Goal: Task Accomplishment & Management: Use online tool/utility

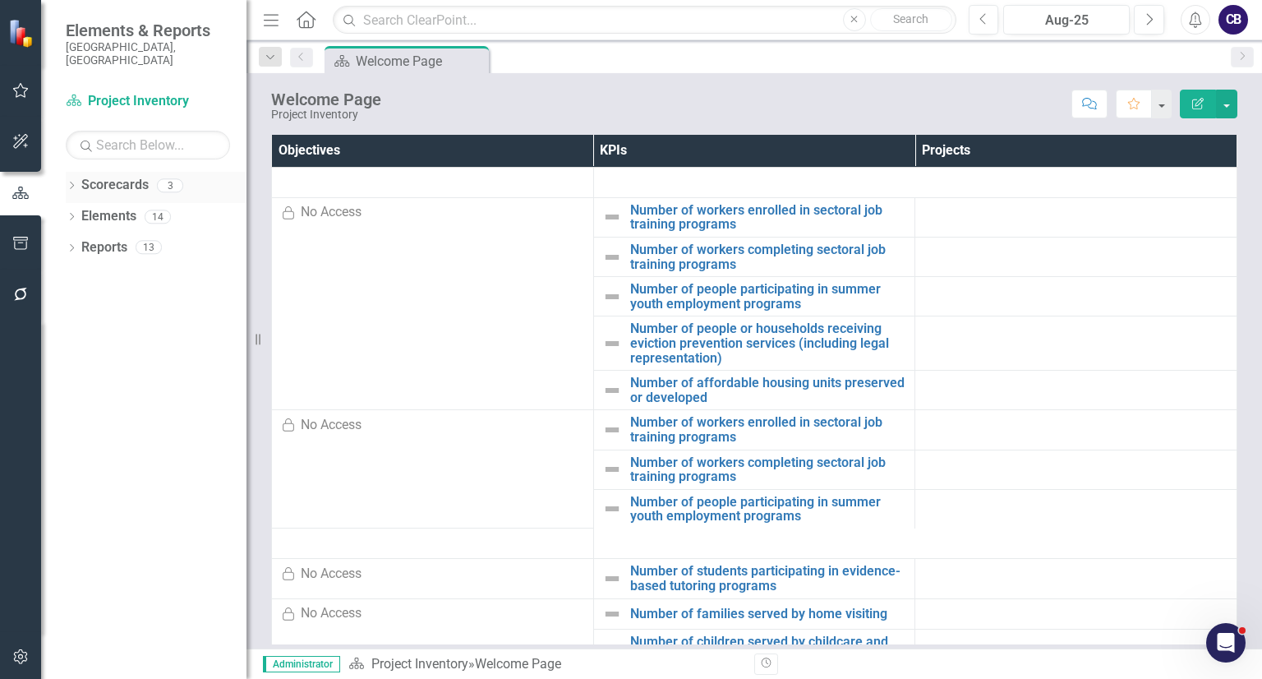
click at [76, 182] on icon "Dropdown" at bounding box center [72, 186] width 12 height 9
click at [105, 238] on link "Participatory Budgeting Scoring" at bounding box center [168, 247] width 156 height 19
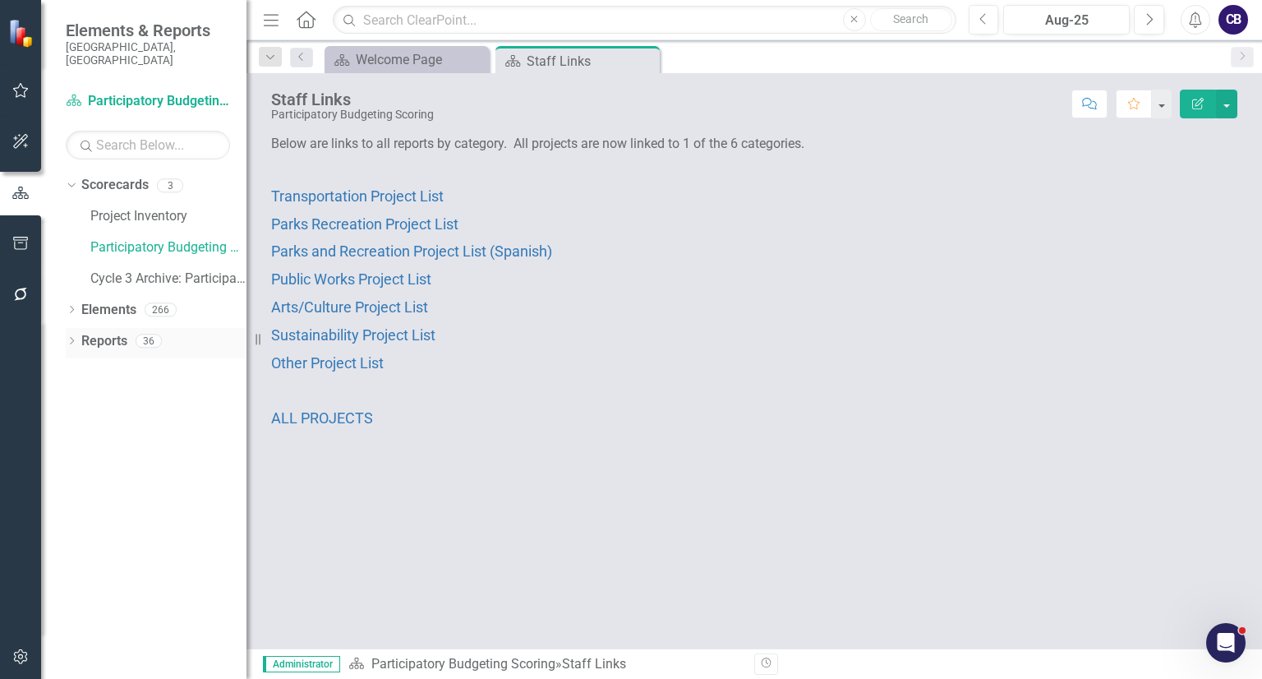
click at [67, 336] on div "Dropdown" at bounding box center [72, 343] width 12 height 14
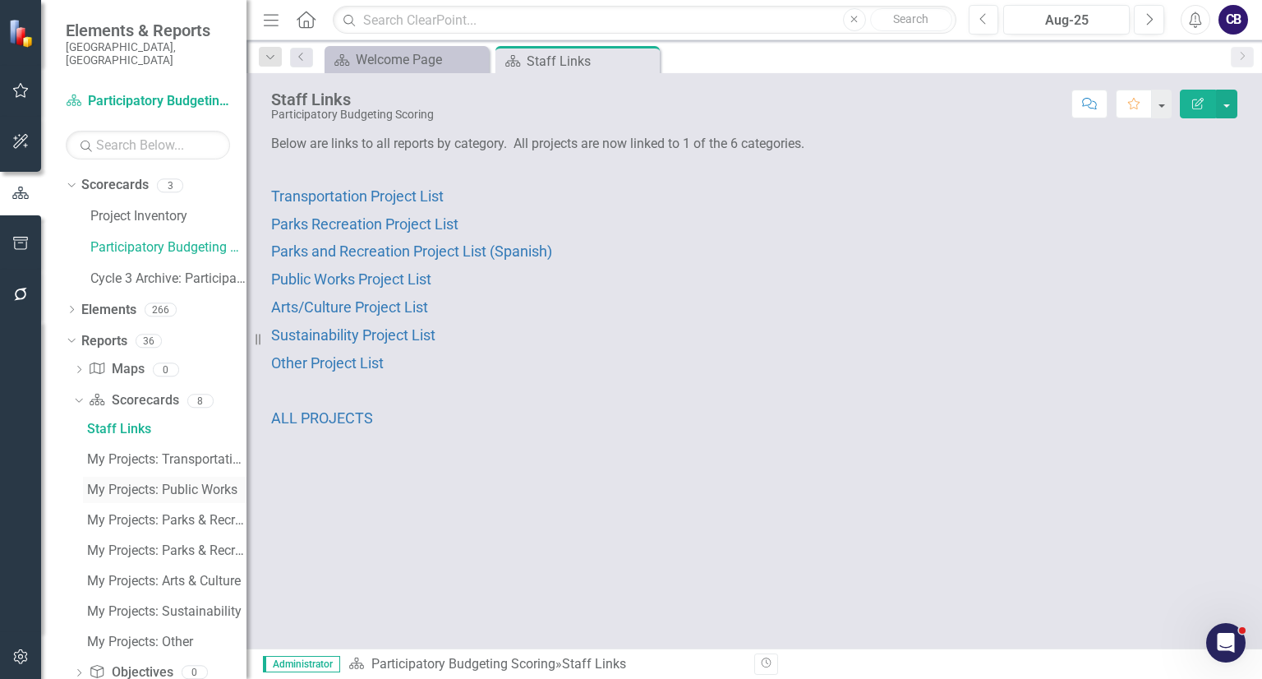
scroll to position [116, 0]
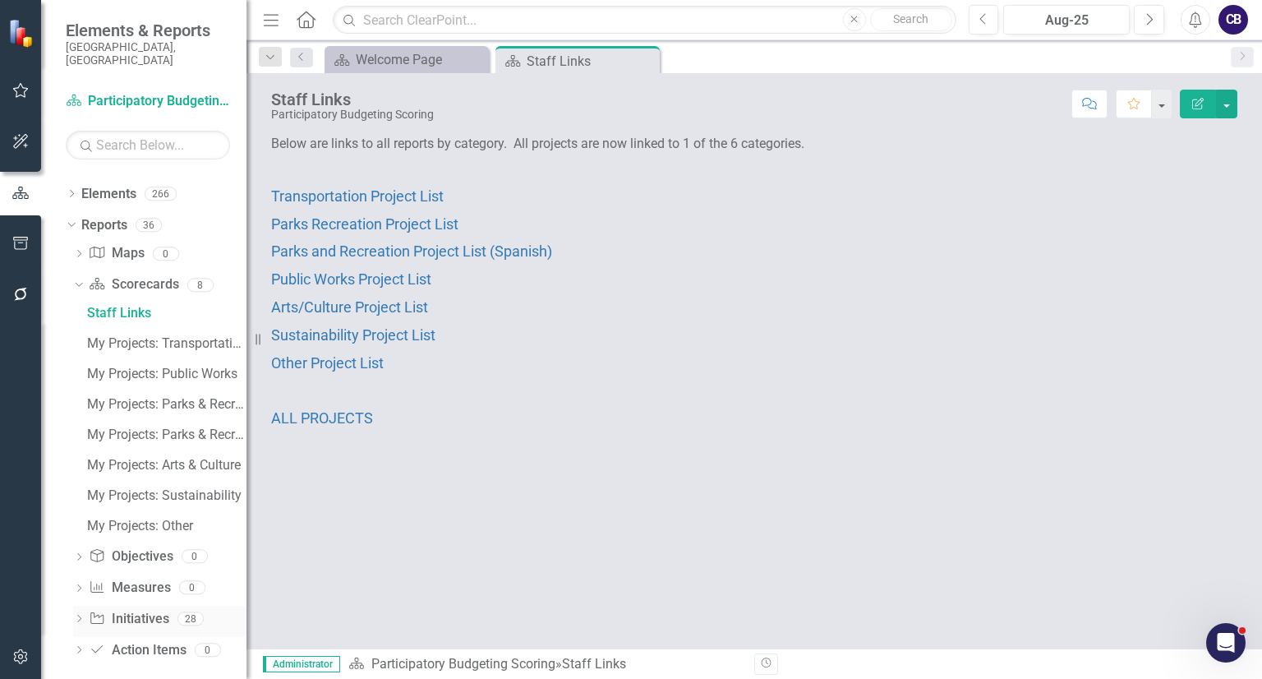
click at [79, 615] on icon "Dropdown" at bounding box center [79, 619] width 12 height 9
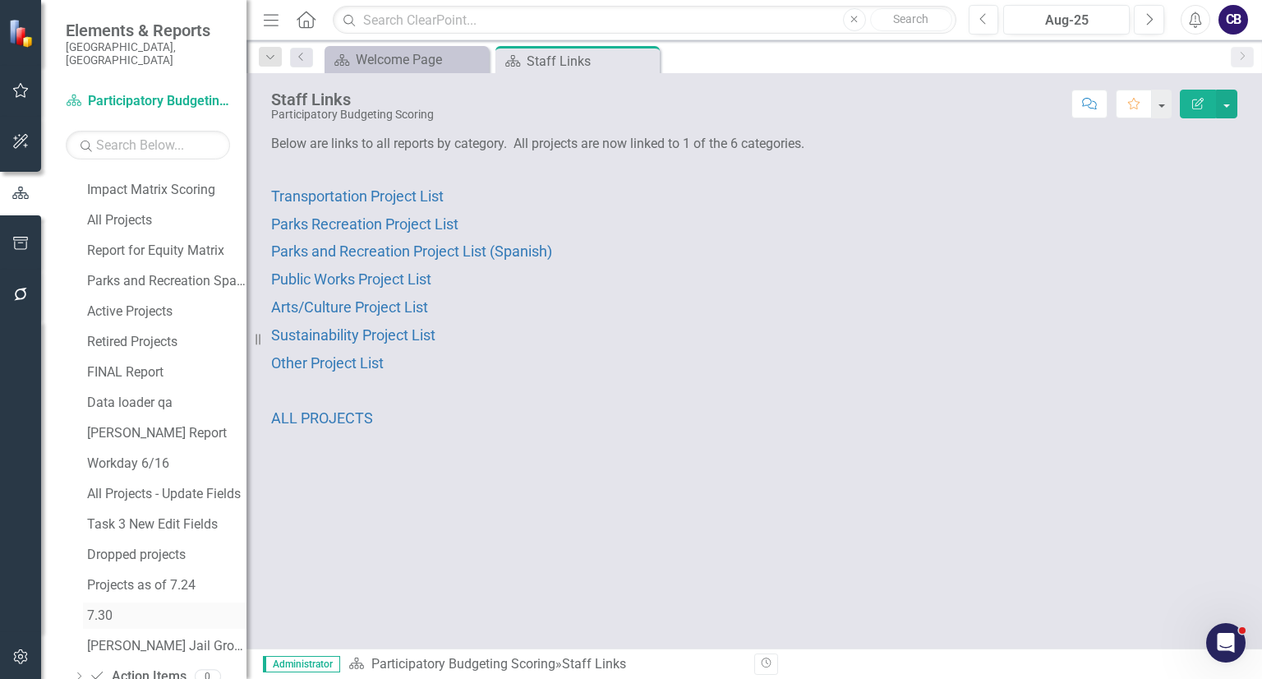
scroll to position [724, 0]
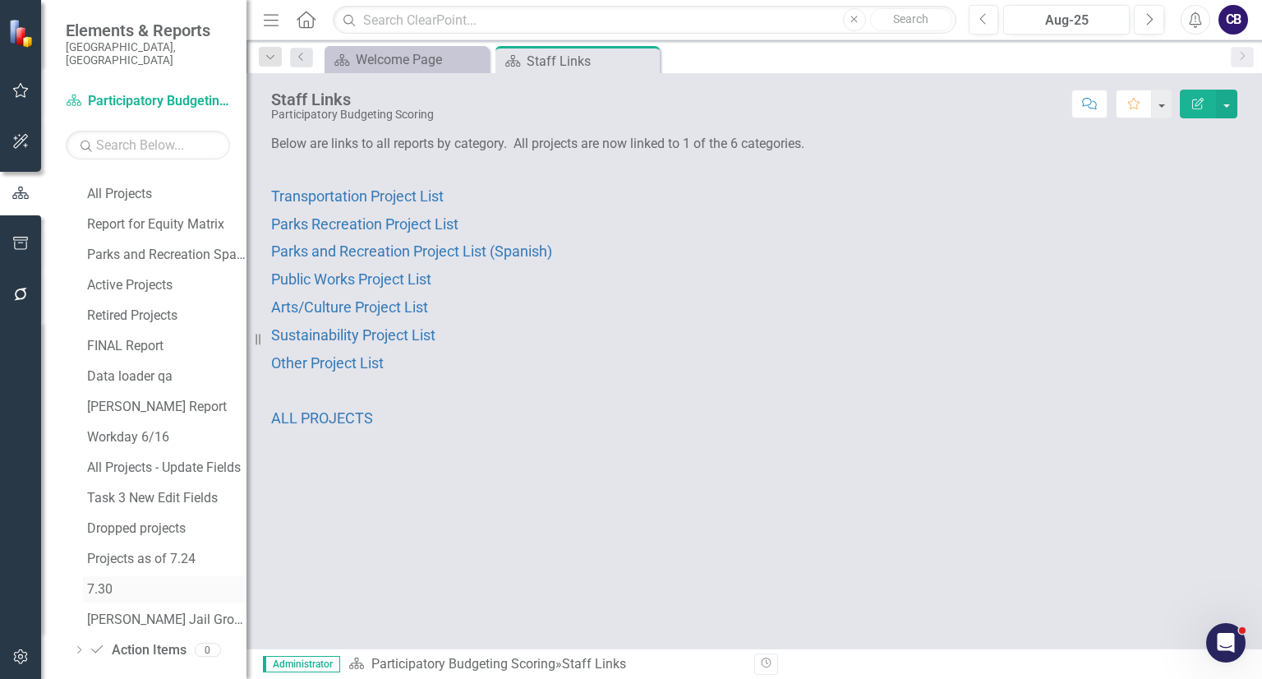
click at [129, 582] on div "7.30" at bounding box center [166, 589] width 159 height 15
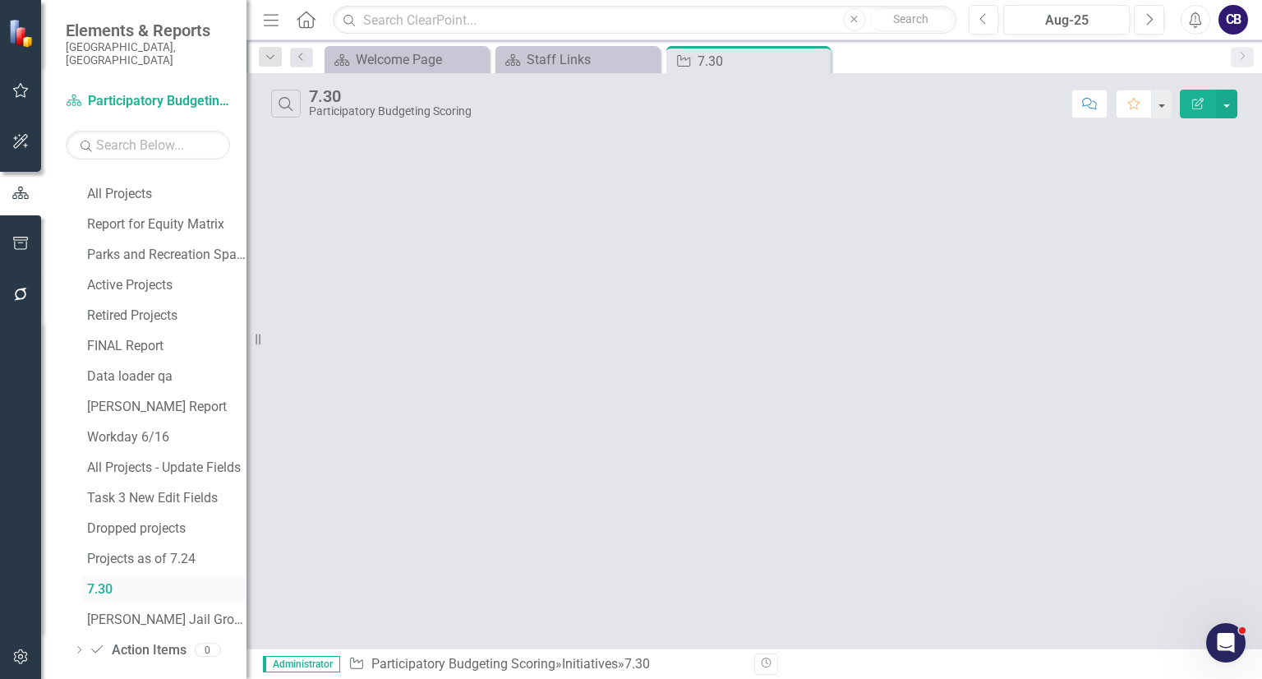
scroll to position [633, 0]
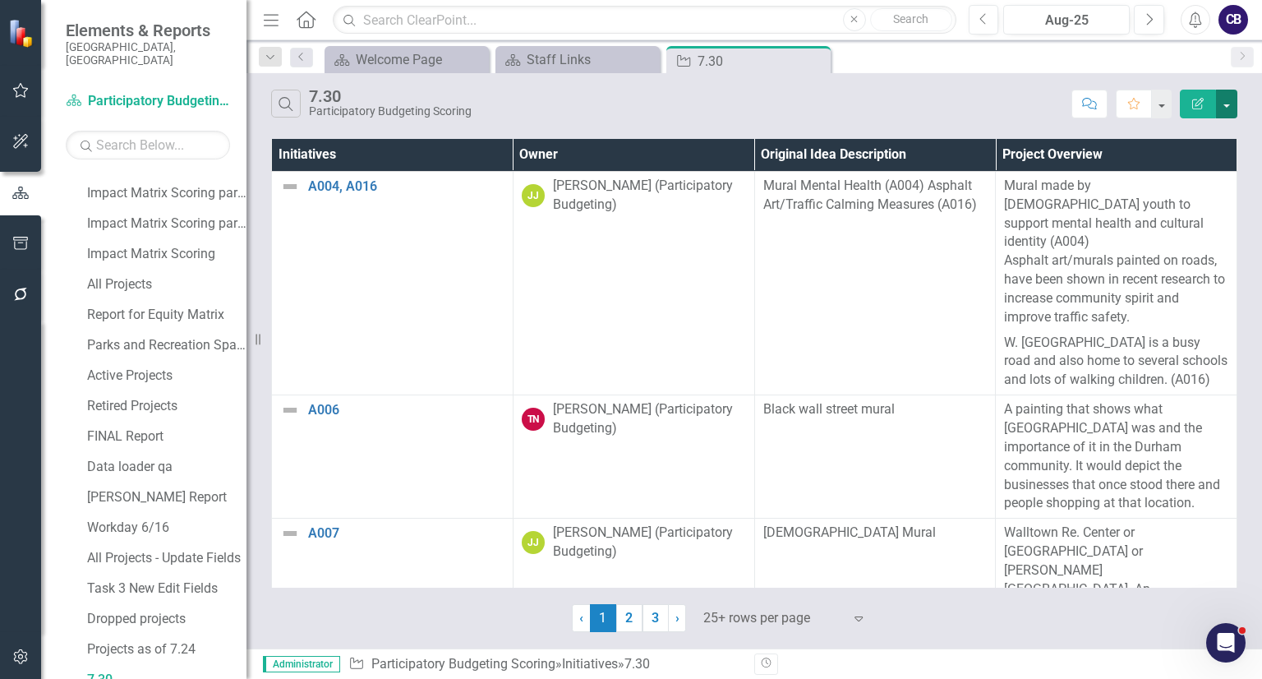
click at [1229, 103] on button "button" at bounding box center [1226, 104] width 21 height 29
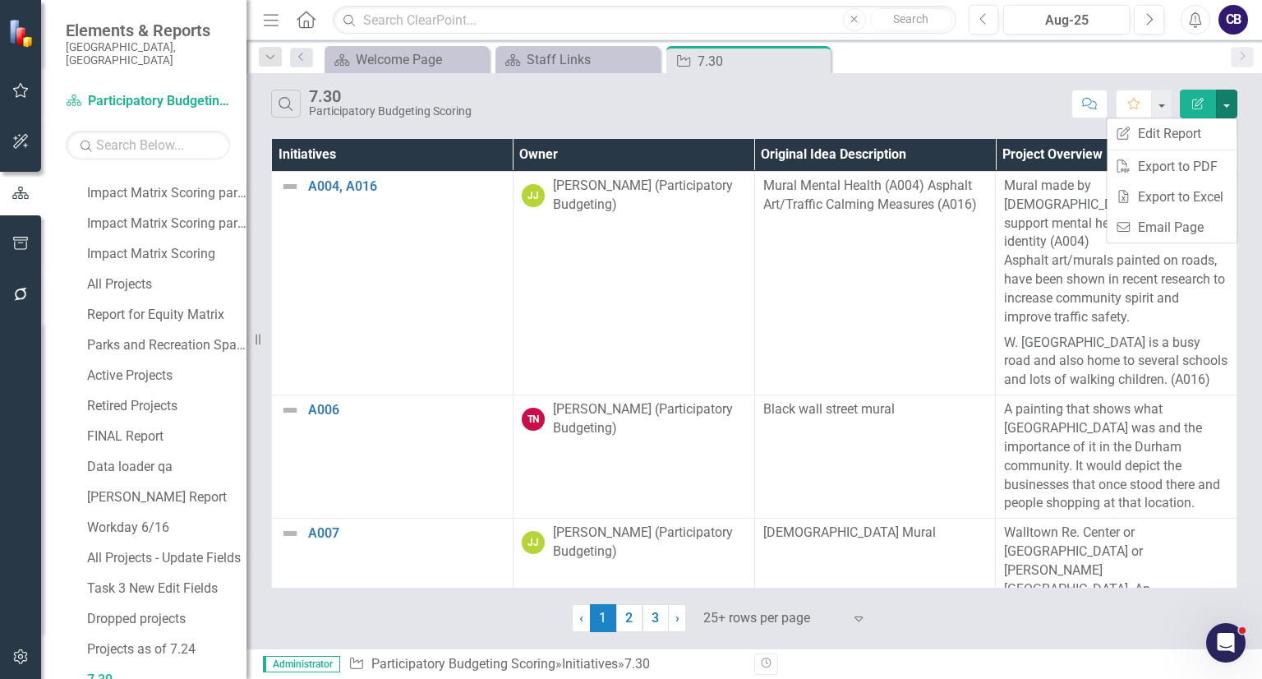
click at [874, 71] on div "Scorecard Welcome Page Close Scorecard Staff Links Close Initiative 7.30 Pin Cl…" at bounding box center [771, 59] width 901 height 26
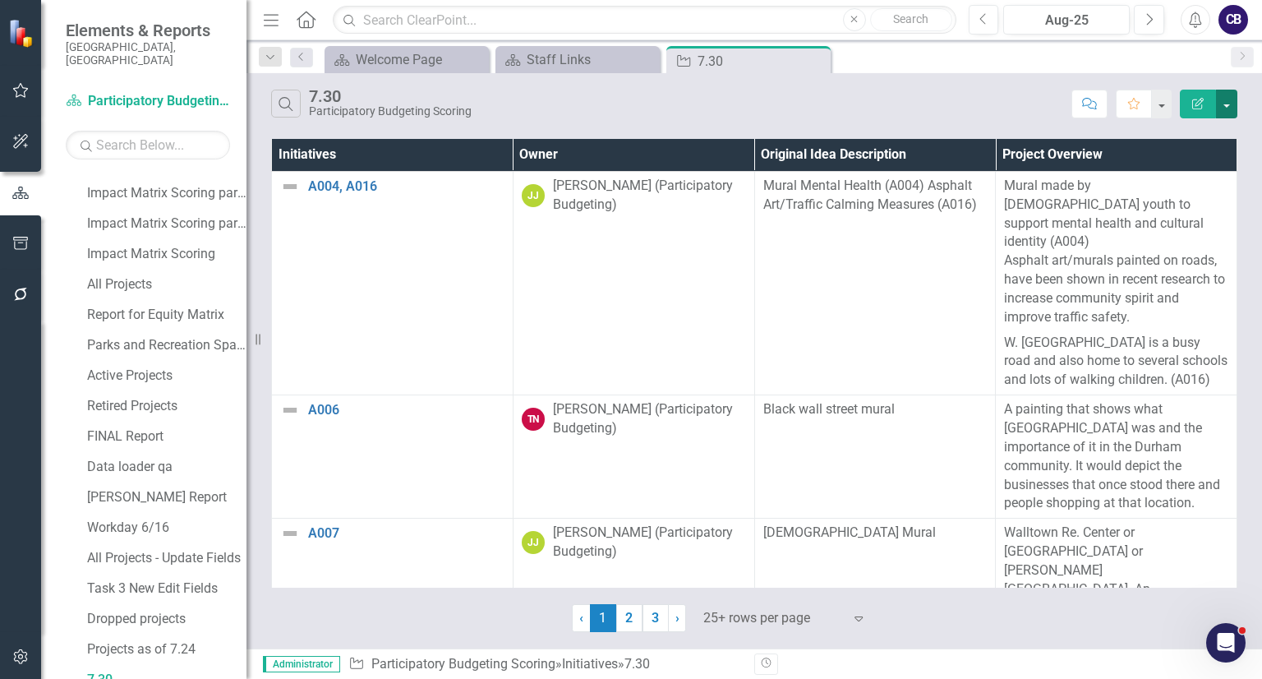
click at [1224, 104] on button "button" at bounding box center [1226, 104] width 21 height 29
click at [1197, 131] on link "Edit Report Edit Report" at bounding box center [1172, 133] width 130 height 30
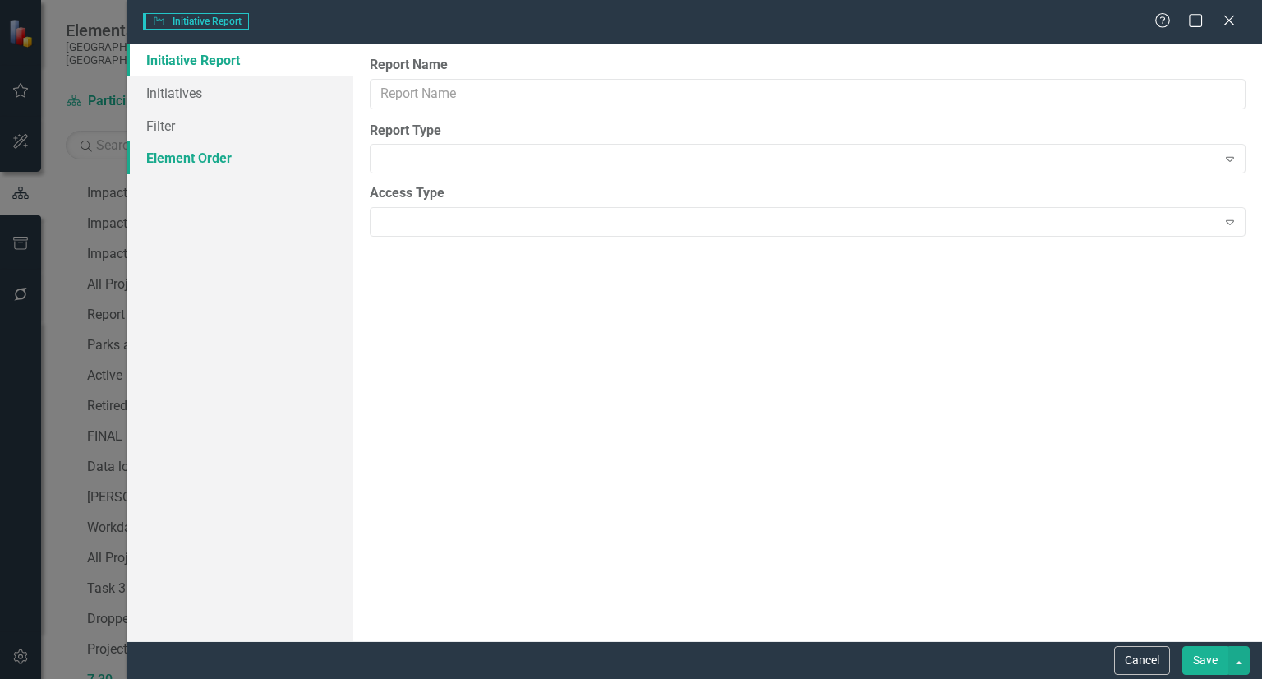
type input "7.30"
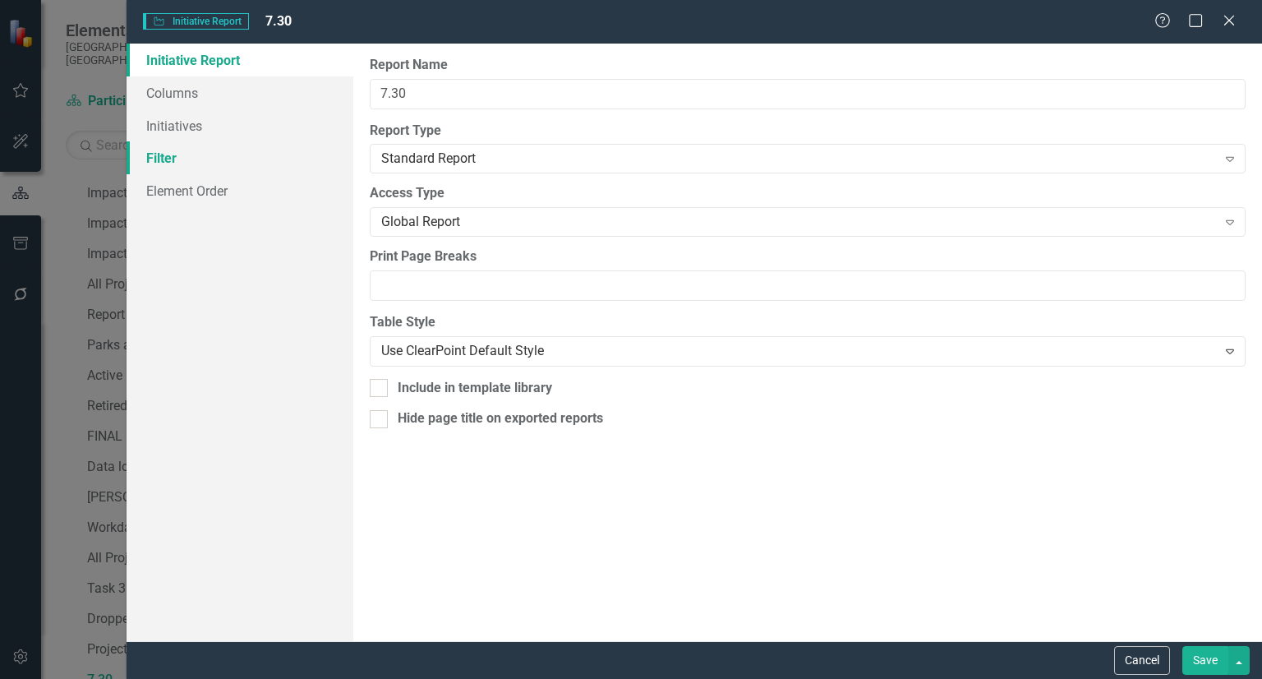
click at [283, 149] on link "Filter" at bounding box center [240, 157] width 227 height 33
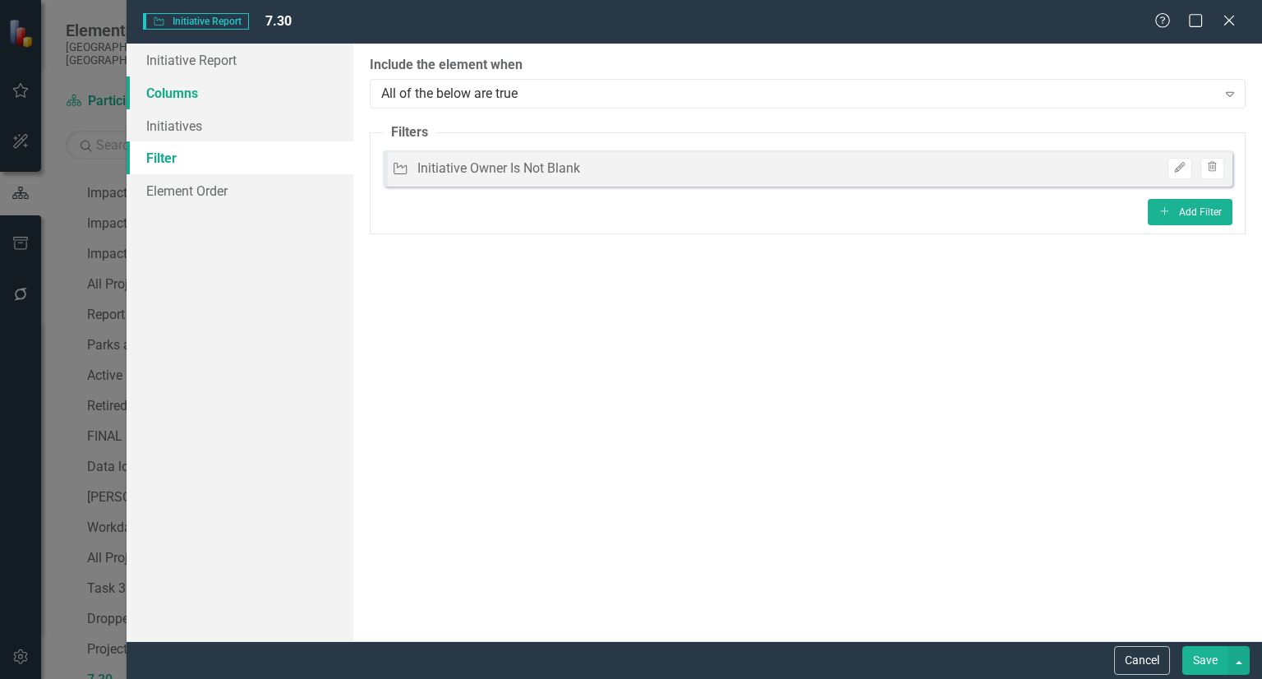
click at [282, 103] on link "Columns" at bounding box center [240, 92] width 227 height 33
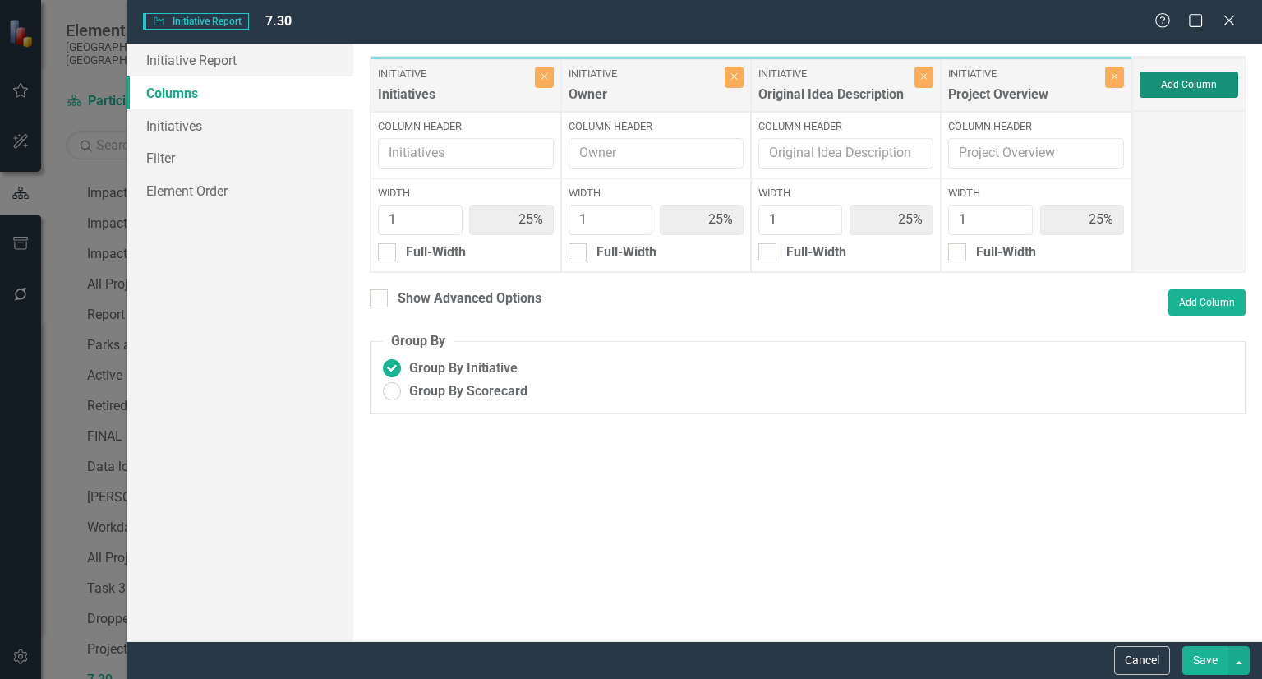
click at [1171, 86] on button "Add Column" at bounding box center [1188, 84] width 99 height 26
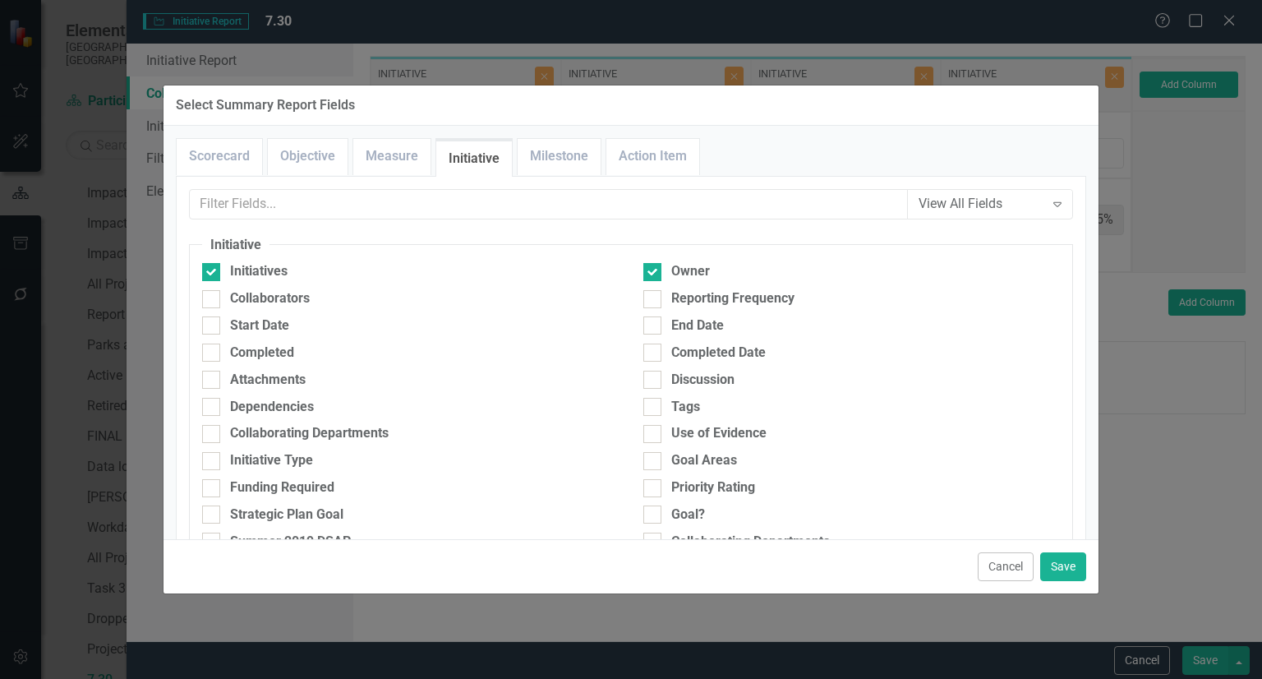
click at [458, 214] on input "text" at bounding box center [548, 204] width 719 height 30
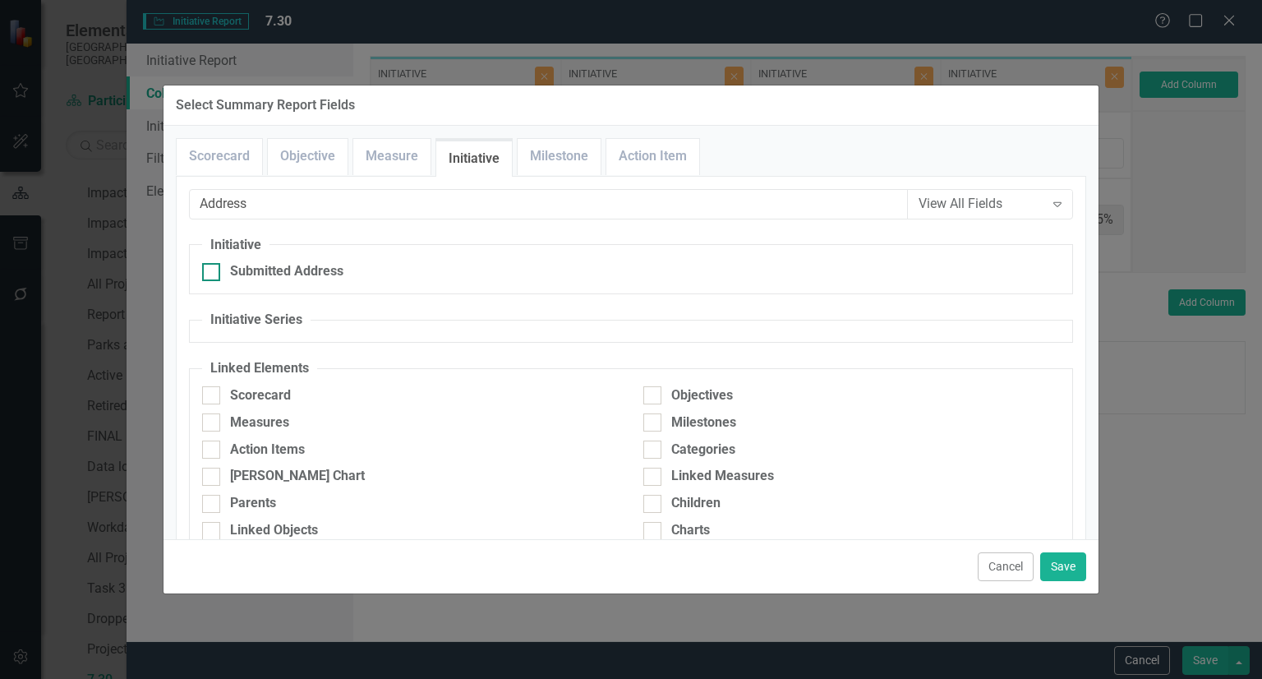
type input "Address"
click at [320, 264] on div "Submitted Address" at bounding box center [286, 271] width 113 height 19
click at [213, 264] on input "Submitted Address" at bounding box center [207, 268] width 11 height 11
checkbox input "true"
click at [1067, 569] on button "Save" at bounding box center [1063, 566] width 46 height 29
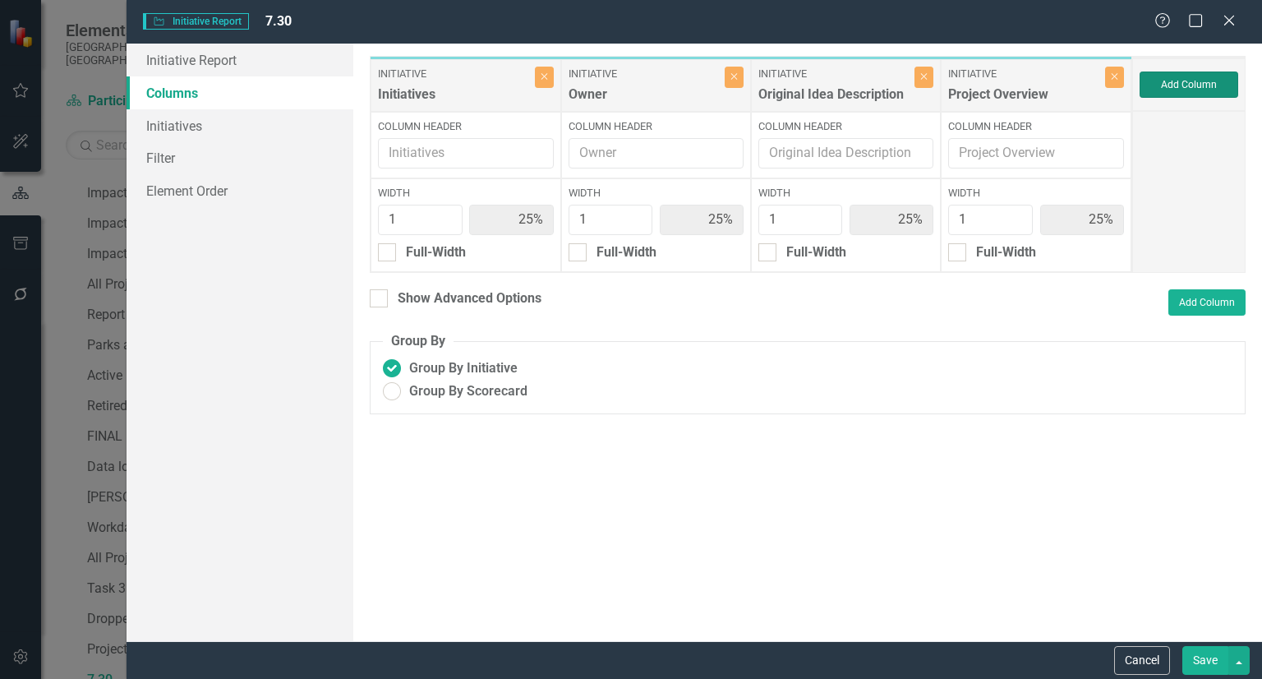
type input "20%"
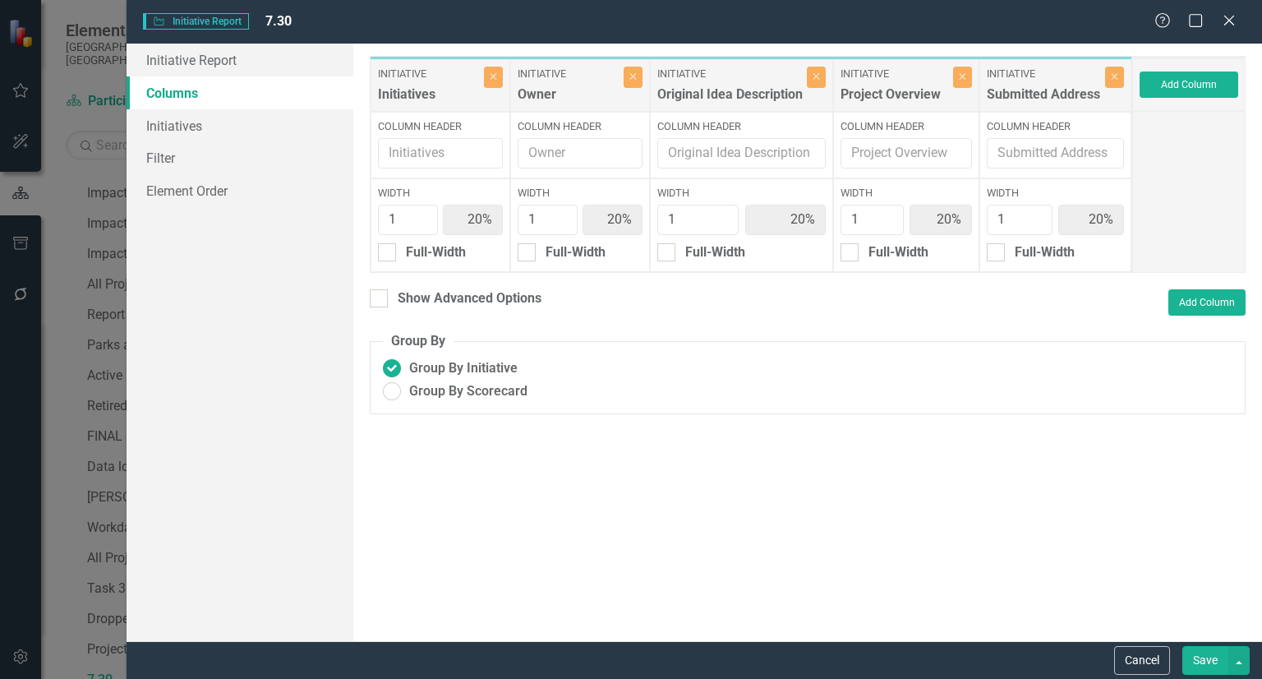
click at [1198, 651] on button "Save" at bounding box center [1205, 660] width 46 height 29
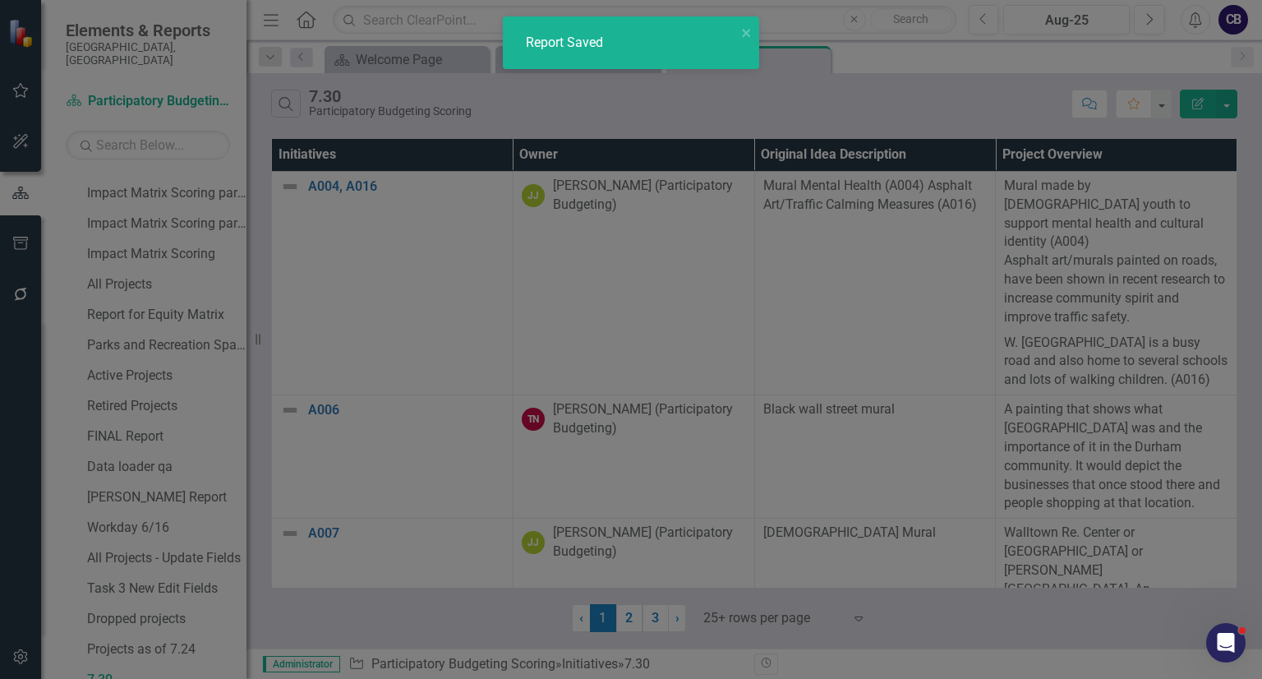
radio input "false"
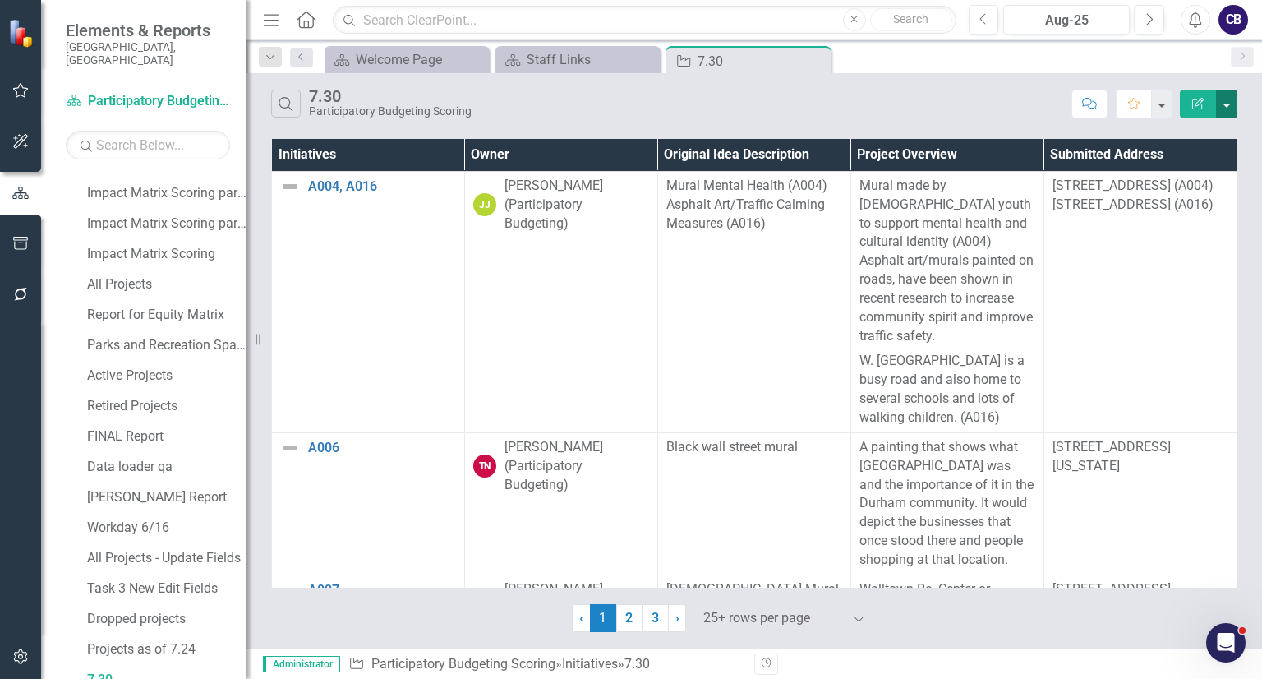
click at [1231, 104] on button "button" at bounding box center [1226, 104] width 21 height 29
click at [1176, 195] on link "Excel Export to Excel" at bounding box center [1172, 197] width 130 height 30
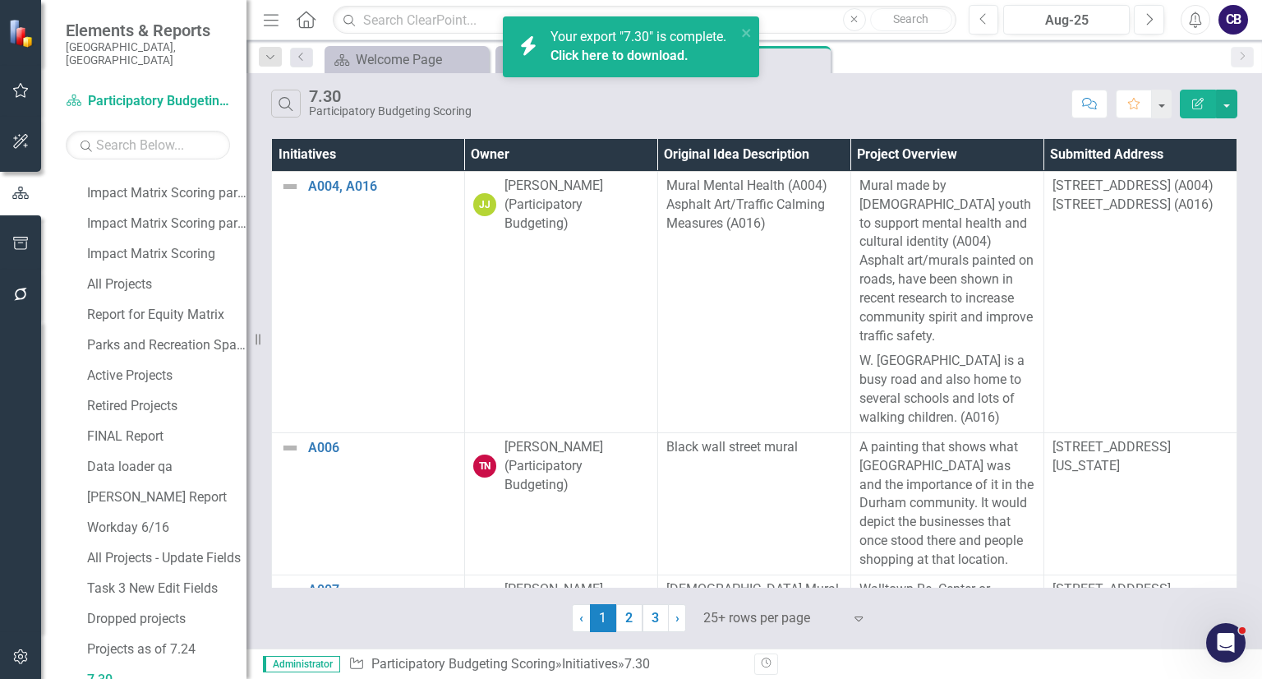
click at [627, 57] on link "Click here to download." at bounding box center [619, 56] width 138 height 16
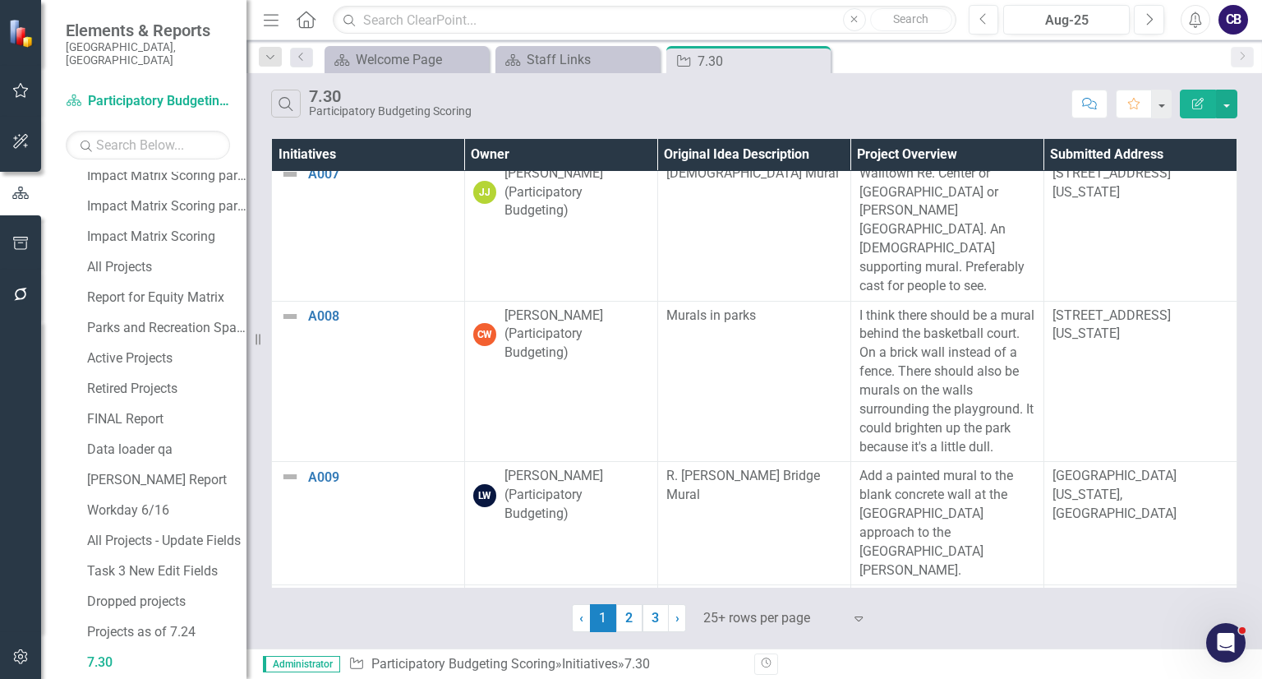
scroll to position [724, 0]
